Goal: Task Accomplishment & Management: Complete application form

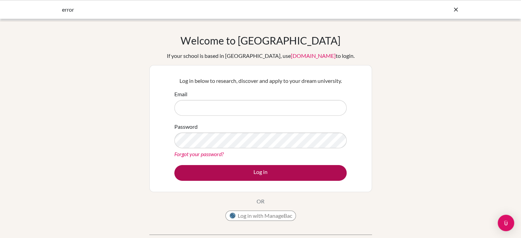
type input "enkhtuya.t@mongolaspiration.edu.mn"
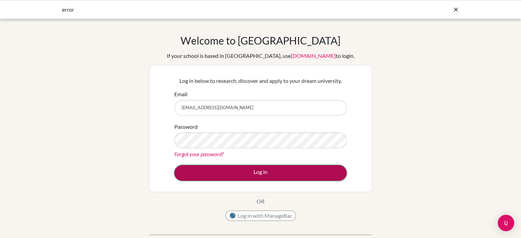
click at [278, 172] on button "Log in" at bounding box center [260, 173] width 172 height 16
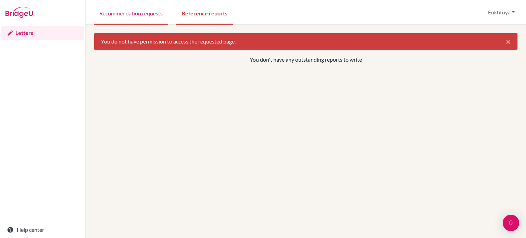
click at [131, 21] on link "Recommendation requests" at bounding box center [131, 13] width 74 height 24
click at [129, 15] on link "Recommendation requests" at bounding box center [131, 13] width 74 height 24
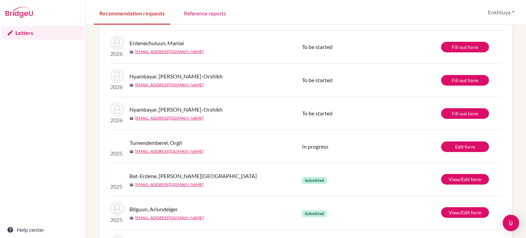
scroll to position [137, 0]
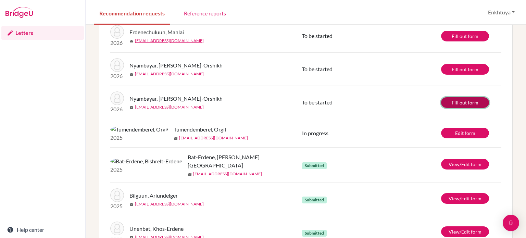
click at [463, 102] on link "Fill out form" at bounding box center [465, 102] width 48 height 11
